Goal: Find specific page/section: Find specific page/section

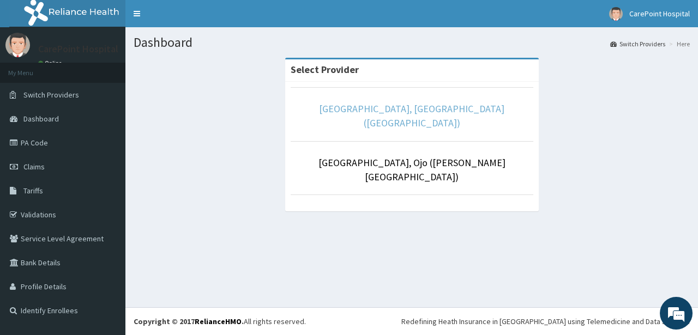
click at [379, 112] on link "[GEOGRAPHIC_DATA], [GEOGRAPHIC_DATA] ([GEOGRAPHIC_DATA])" at bounding box center [411, 115] width 185 height 27
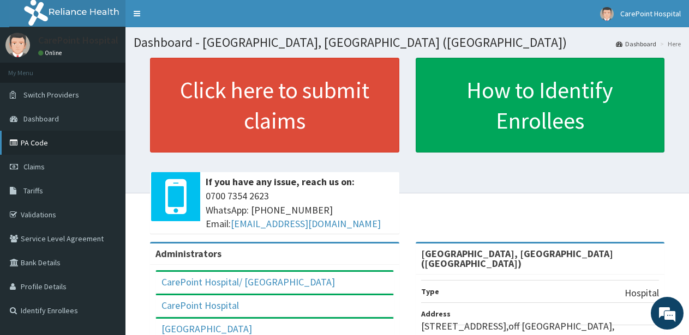
click at [33, 140] on link "PA Code" at bounding box center [62, 143] width 125 height 24
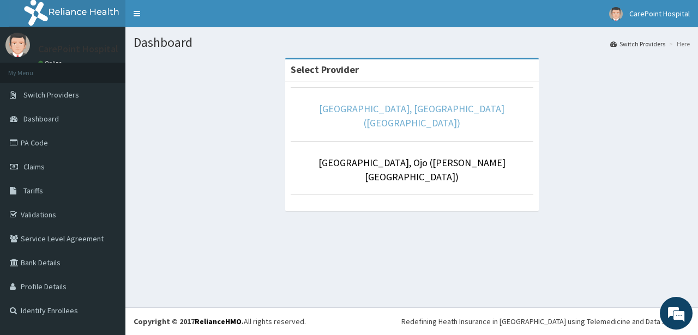
click at [390, 108] on link "[GEOGRAPHIC_DATA], [GEOGRAPHIC_DATA] ([GEOGRAPHIC_DATA])" at bounding box center [411, 115] width 185 height 27
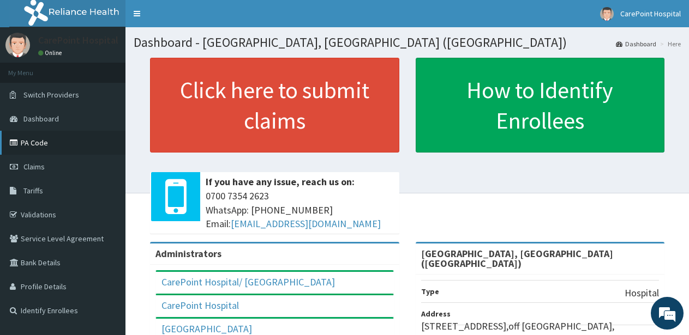
click at [44, 148] on link "PA Code" at bounding box center [62, 143] width 125 height 24
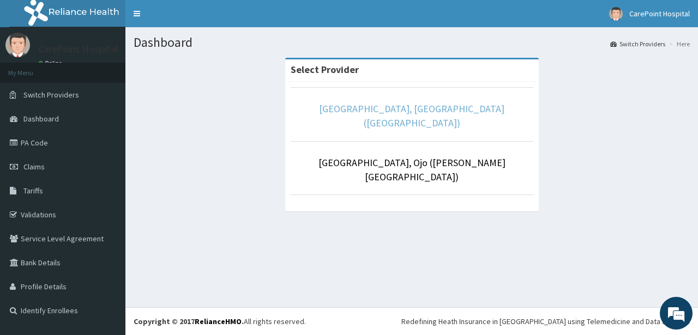
click at [438, 108] on link "[GEOGRAPHIC_DATA], [GEOGRAPHIC_DATA] ([GEOGRAPHIC_DATA])" at bounding box center [411, 115] width 185 height 27
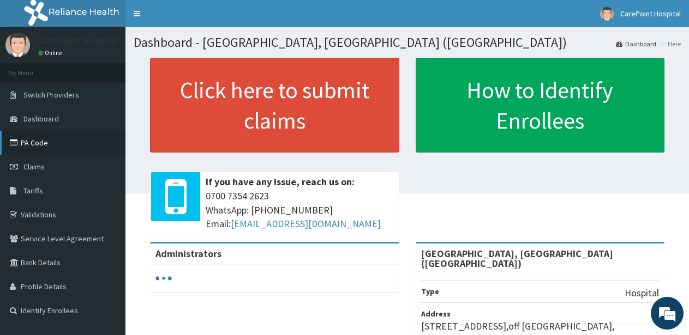
click at [16, 146] on icon at bounding box center [15, 143] width 11 height 8
